Goal: Information Seeking & Learning: Learn about a topic

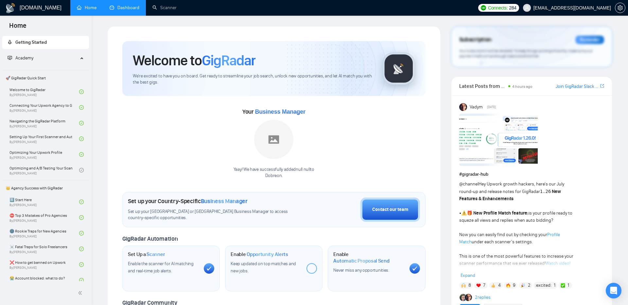
click at [122, 10] on link "Dashboard" at bounding box center [125, 8] width 30 height 6
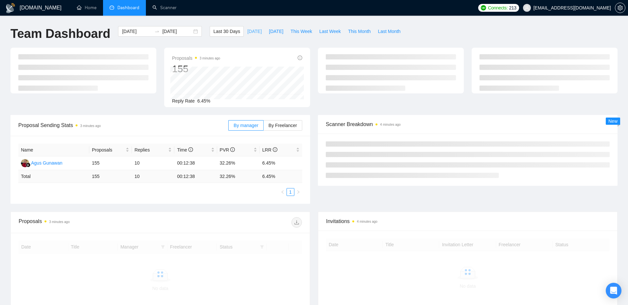
click at [247, 29] on span "[DATE]" at bounding box center [254, 31] width 14 height 7
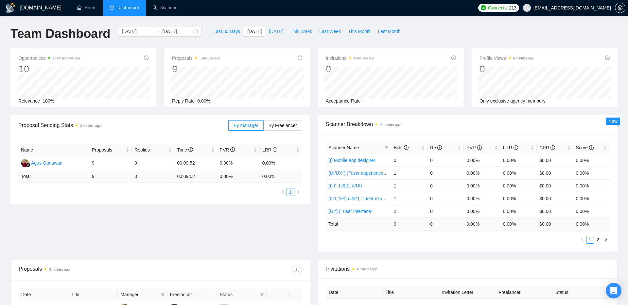
click at [303, 32] on span "This Week" at bounding box center [301, 31] width 22 height 7
type input "[DATE]"
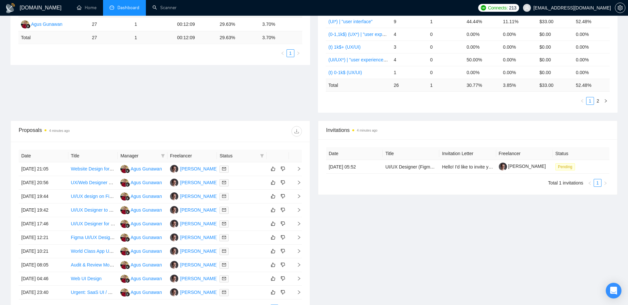
scroll to position [213, 0]
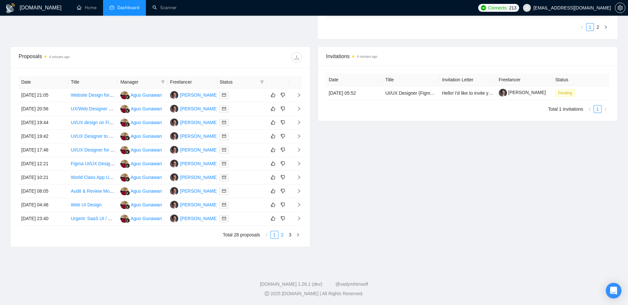
click at [281, 235] on link "2" at bounding box center [282, 235] width 7 height 7
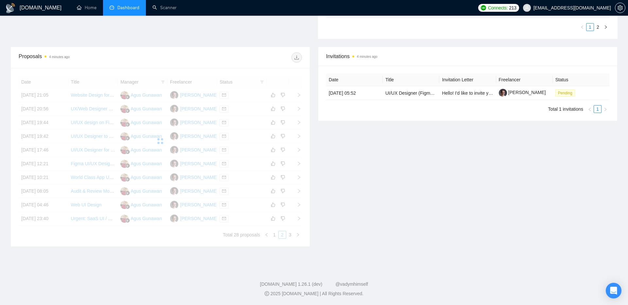
click at [262, 82] on div at bounding box center [160, 141] width 283 height 131
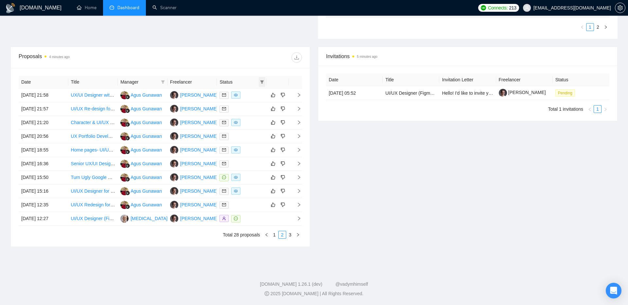
click at [262, 82] on icon "filter" at bounding box center [262, 81] width 4 height 3
click at [234, 95] on input "checkbox" at bounding box center [232, 94] width 5 height 5
checkbox input "true"
click at [258, 116] on span "OK" at bounding box center [256, 117] width 7 height 7
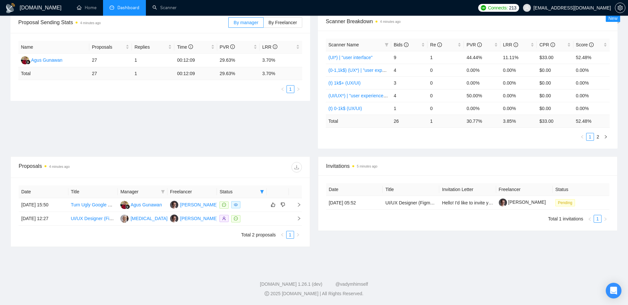
scroll to position [99, 0]
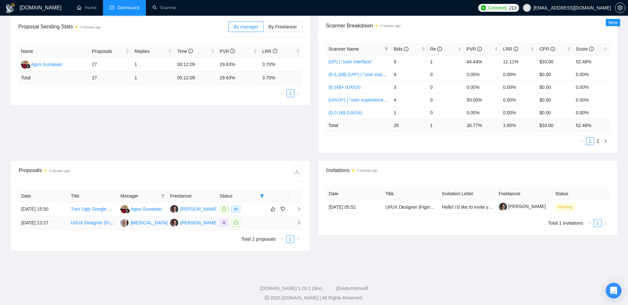
click at [298, 224] on icon "right" at bounding box center [299, 223] width 5 height 5
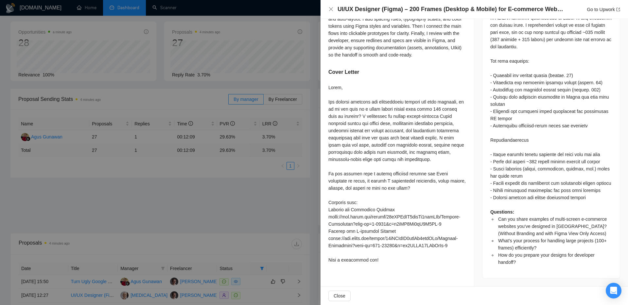
scroll to position [322, 0]
click at [213, 184] on div at bounding box center [314, 152] width 628 height 305
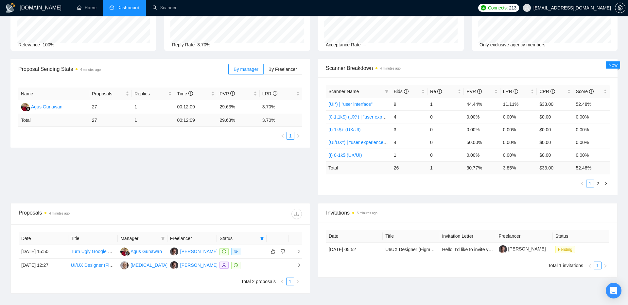
scroll to position [103, 0]
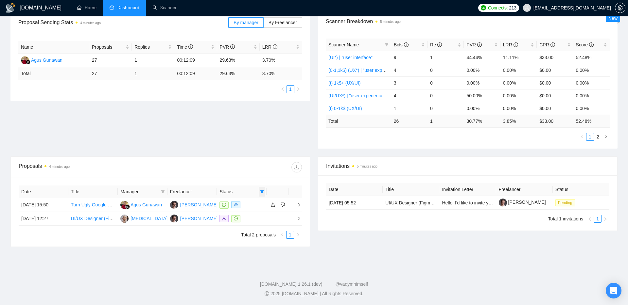
click at [261, 191] on icon "filter" at bounding box center [262, 191] width 4 height 3
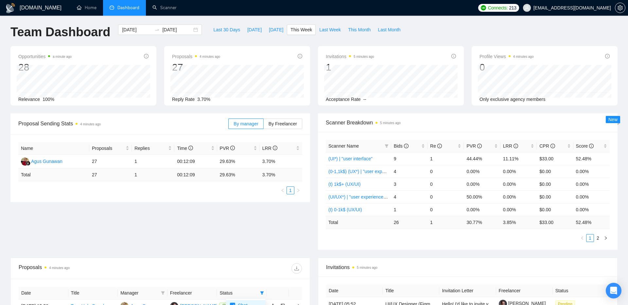
scroll to position [0, 0]
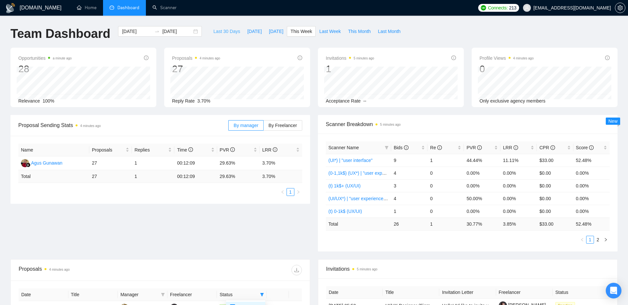
click at [222, 32] on span "Last 30 Days" at bounding box center [226, 31] width 27 height 7
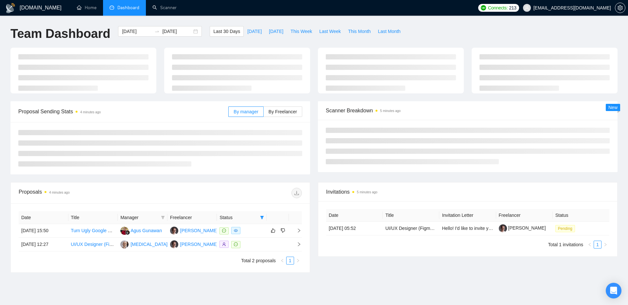
type input "[DATE]"
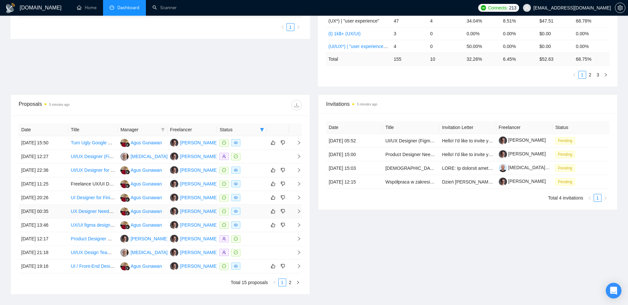
scroll to position [189, 0]
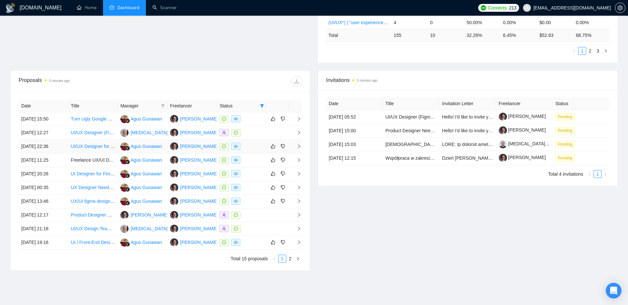
click at [300, 146] on icon "right" at bounding box center [299, 147] width 2 height 4
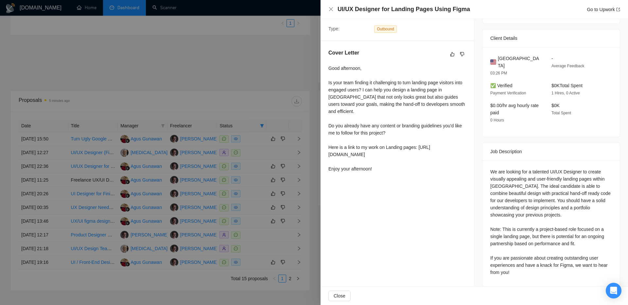
scroll to position [169, 0]
click at [216, 88] on div at bounding box center [314, 152] width 628 height 305
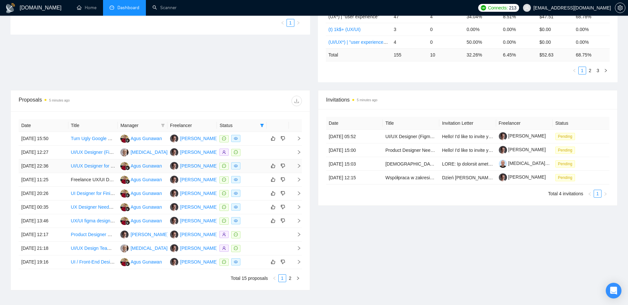
click at [300, 165] on icon "right" at bounding box center [299, 166] width 5 height 5
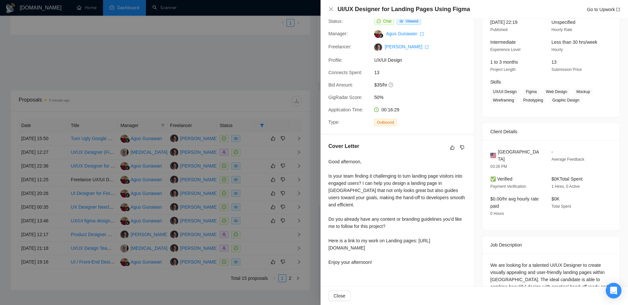
scroll to position [45, 0]
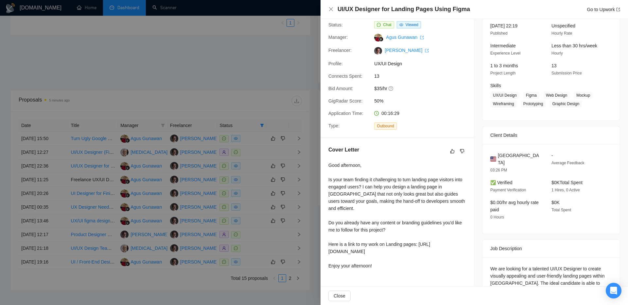
click at [245, 87] on div at bounding box center [314, 152] width 628 height 305
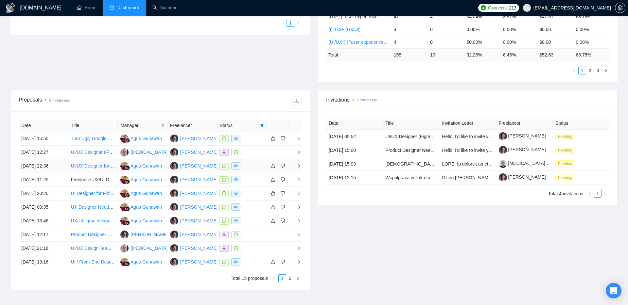
click at [90, 165] on link "UI/UX Designer for Landing Pages Using Figma" at bounding box center [119, 166] width 97 height 5
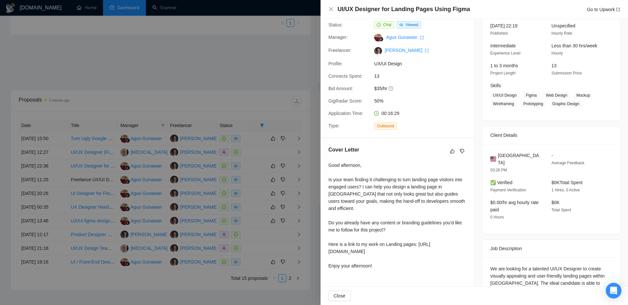
click at [159, 65] on div at bounding box center [314, 152] width 628 height 305
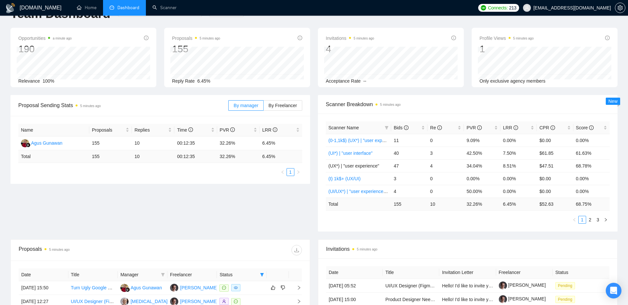
scroll to position [0, 0]
